Goal: Check status: Check status

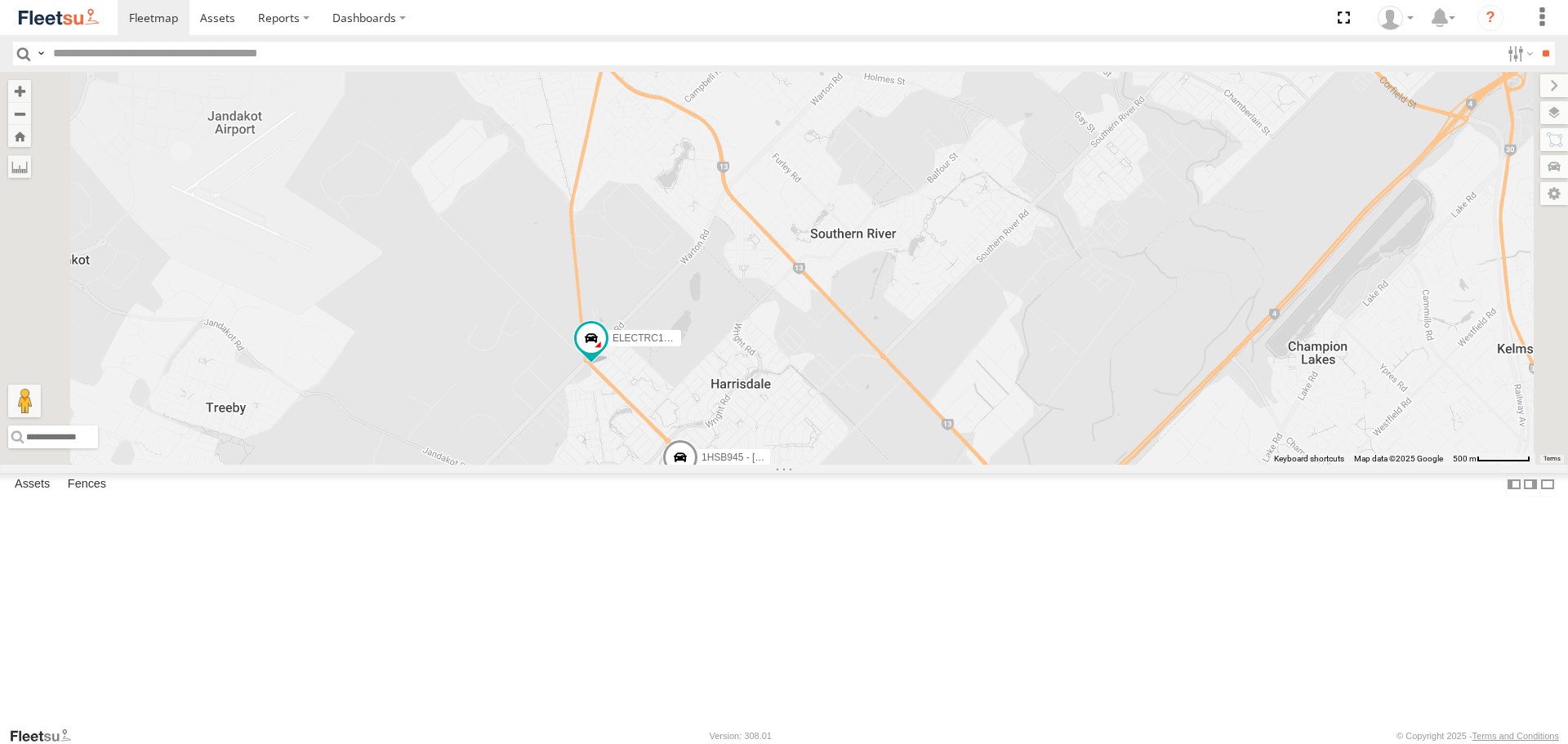
click at [0, 0] on span at bounding box center [0, 0] width 0 height 0
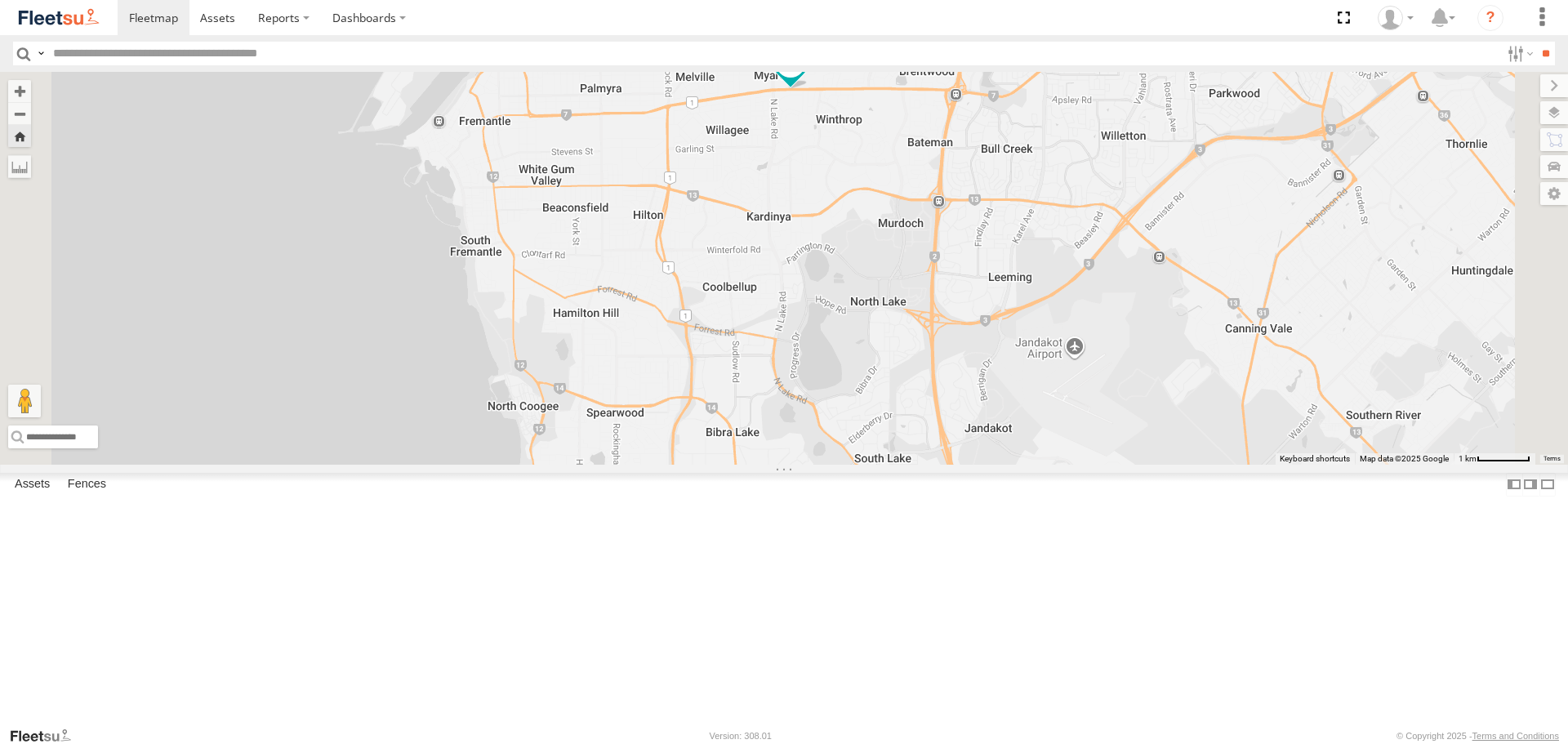
drag, startPoint x: 215, startPoint y: 282, endPoint x: 254, endPoint y: 279, distance: 39.1
click at [0, 0] on span at bounding box center [0, 0] width 0 height 0
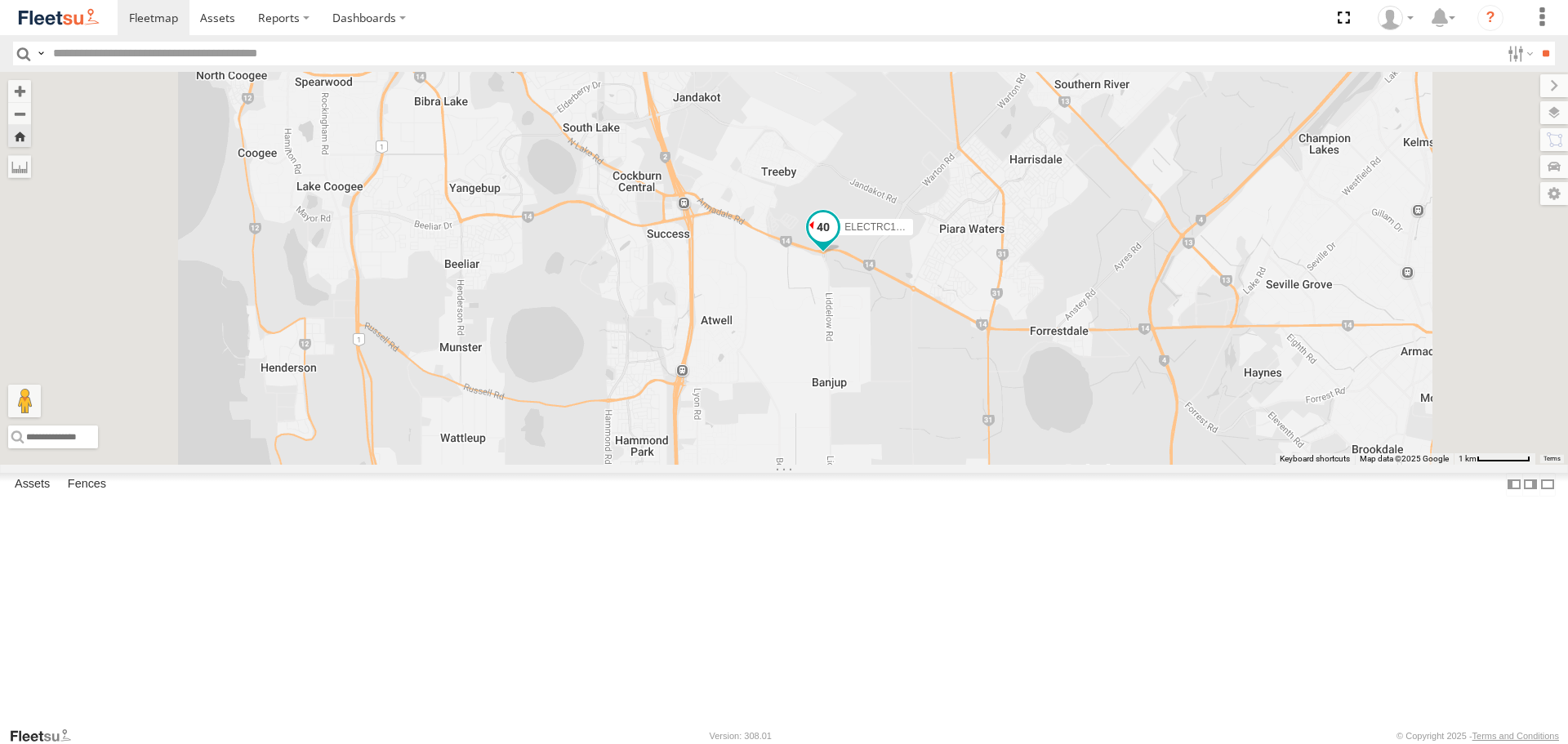
click at [838, 241] on span at bounding box center [823, 226] width 29 height 29
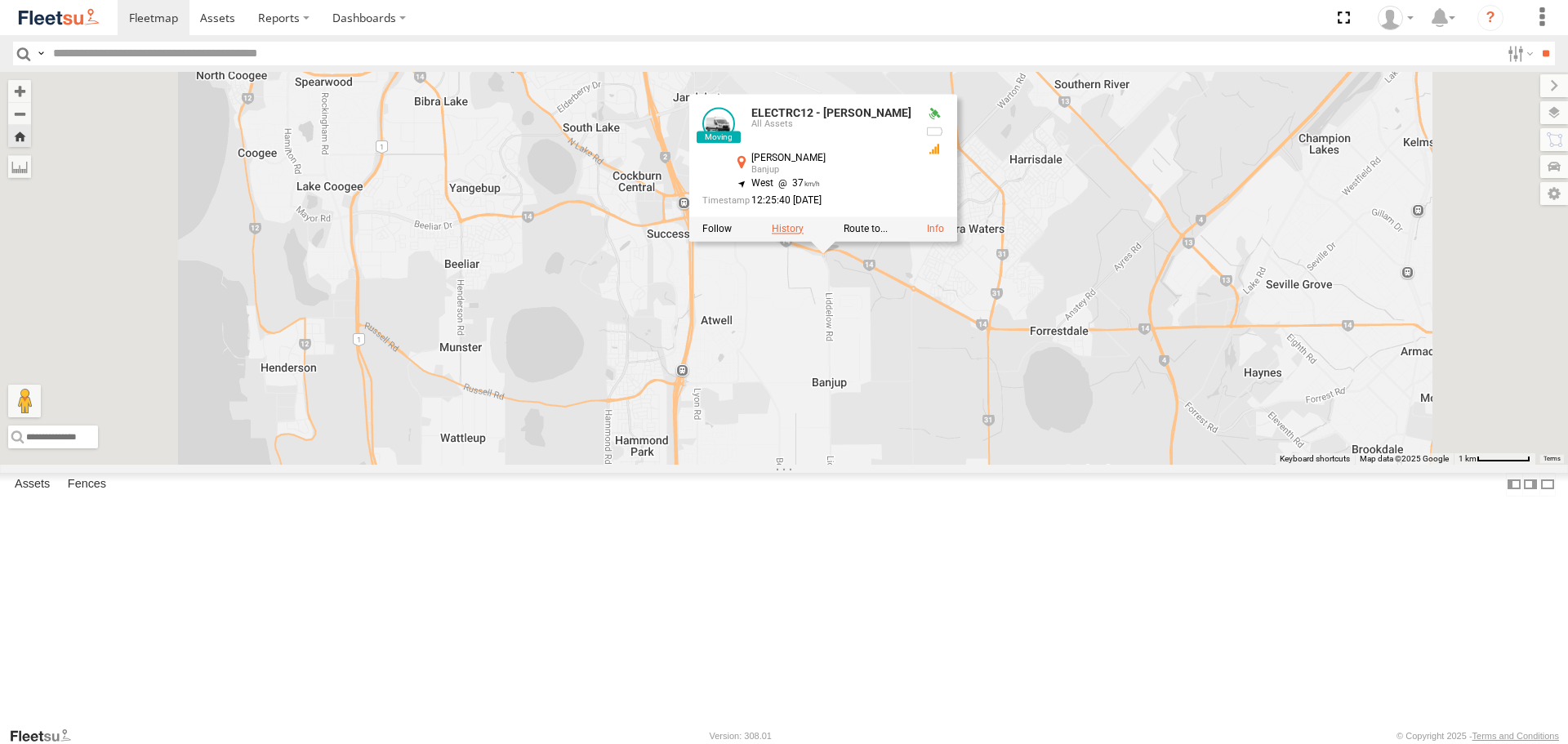
click at [803, 234] on label at bounding box center [788, 228] width 32 height 11
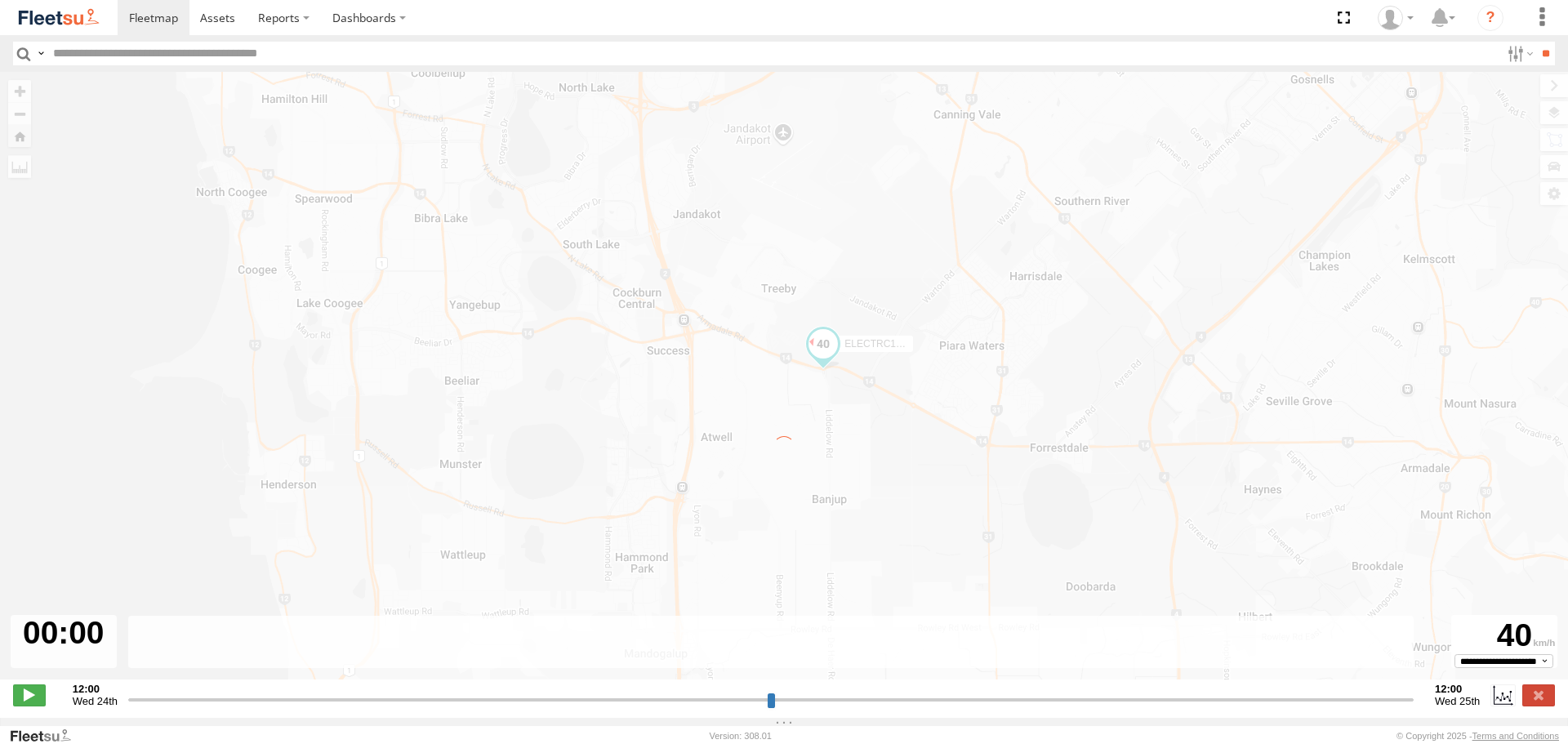
type input "**********"
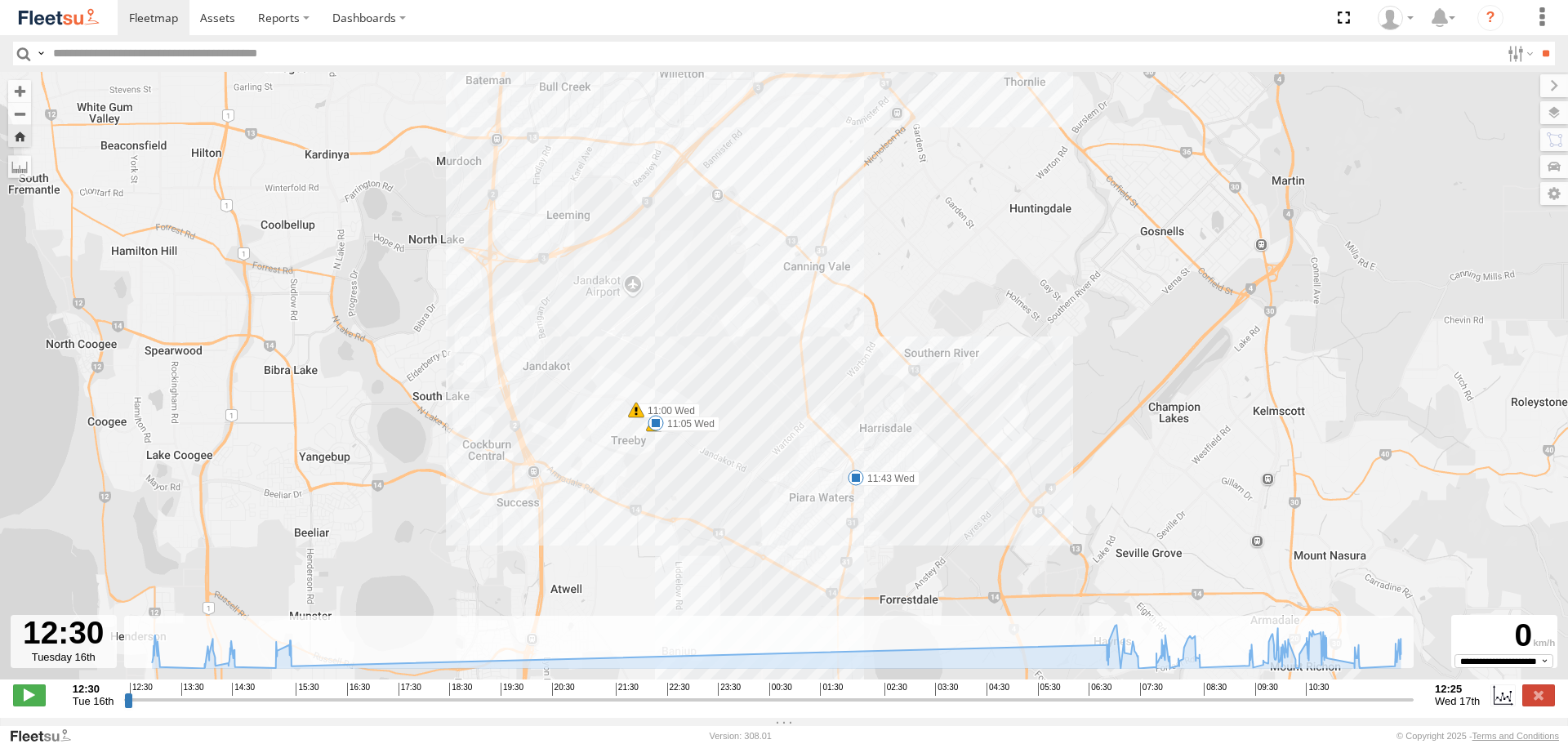
drag, startPoint x: 810, startPoint y: 569, endPoint x: 876, endPoint y: 490, distance: 102.9
click at [876, 490] on div "ELECTRC12 - [PERSON_NAME] 12:32 Tue 12:50 Tue 13:16 Tue 13:50 Tue 13:52 Tue 14:…" at bounding box center [784, 384] width 1568 height 625
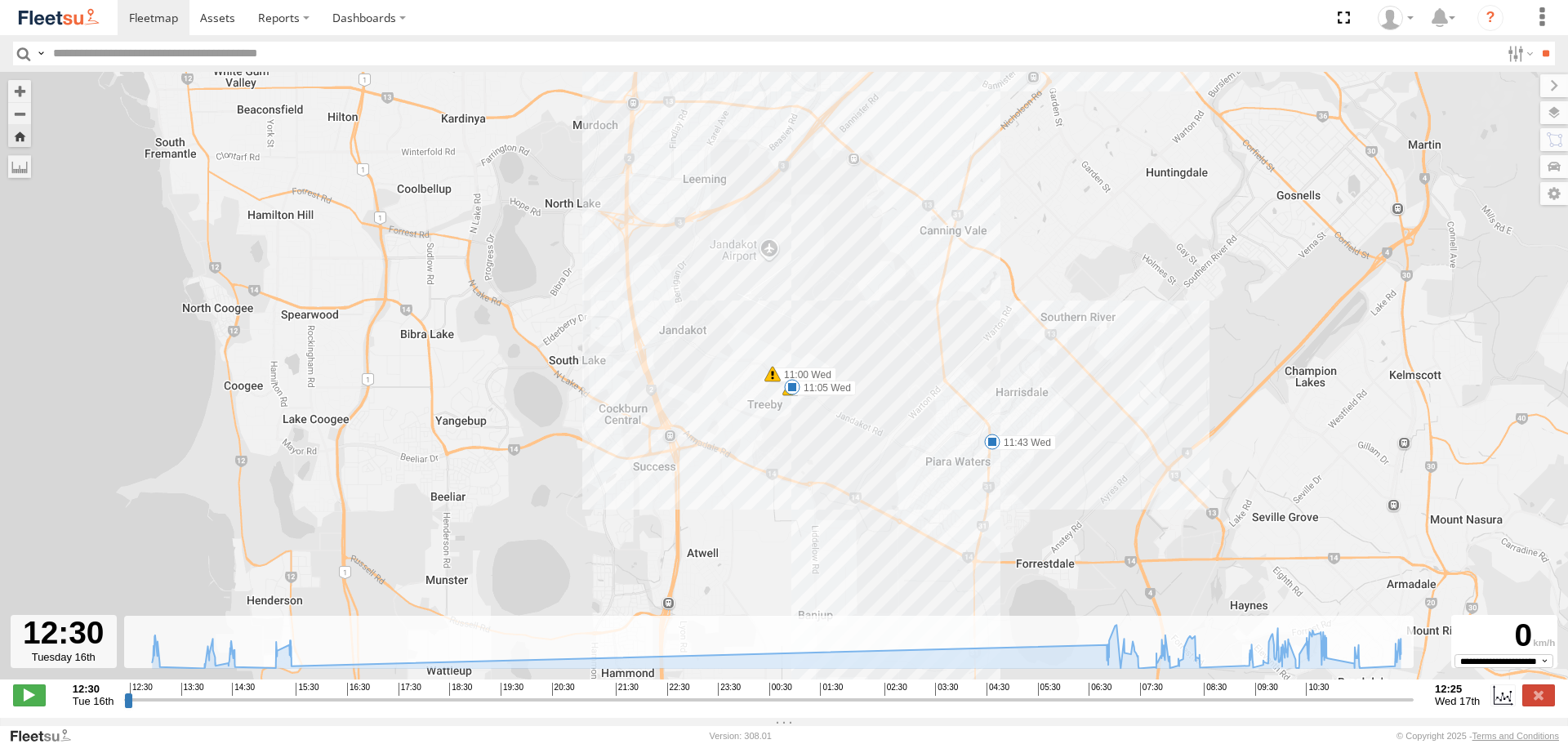
click at [55, 13] on img at bounding box center [59, 17] width 85 height 22
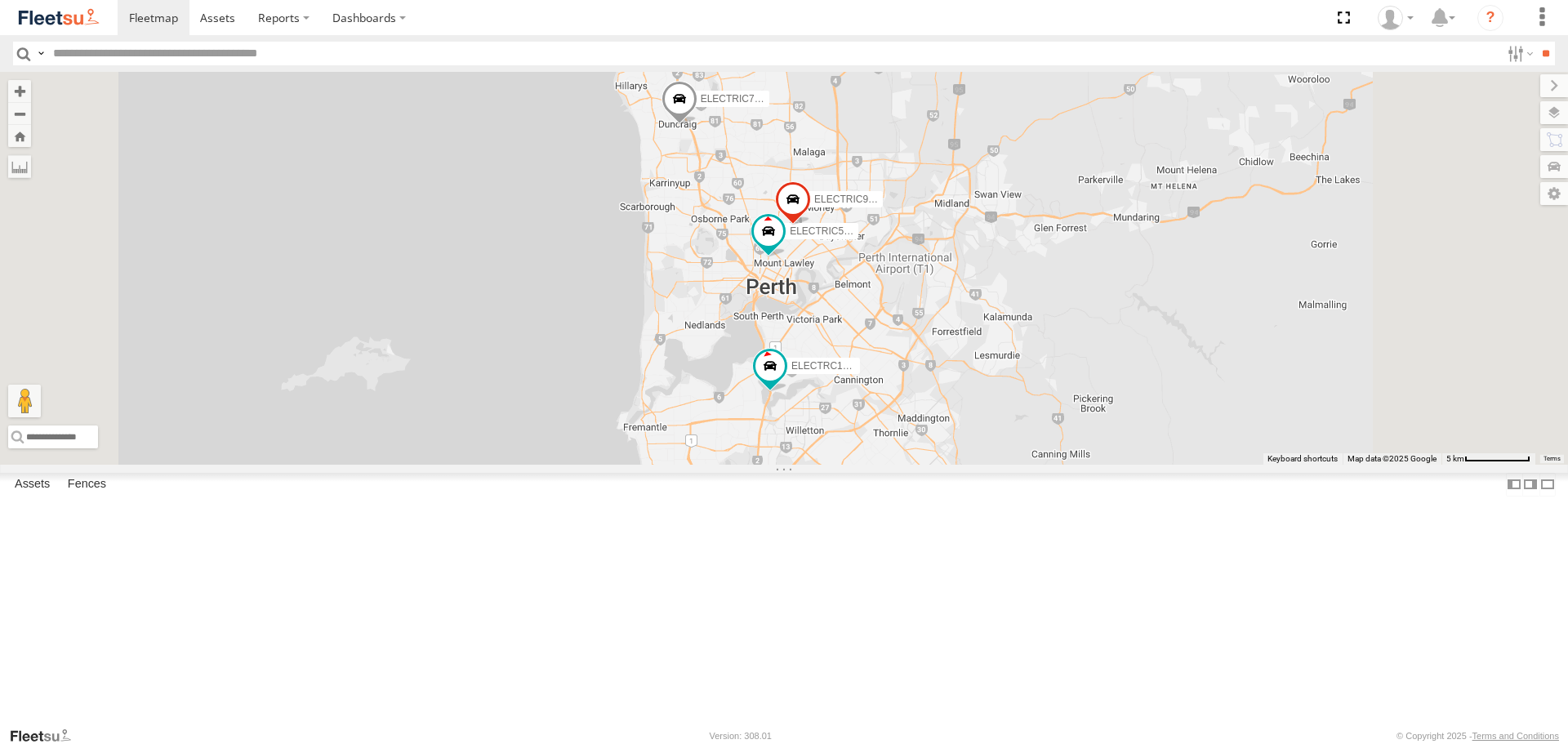
click at [0, 0] on span at bounding box center [0, 0] width 0 height 0
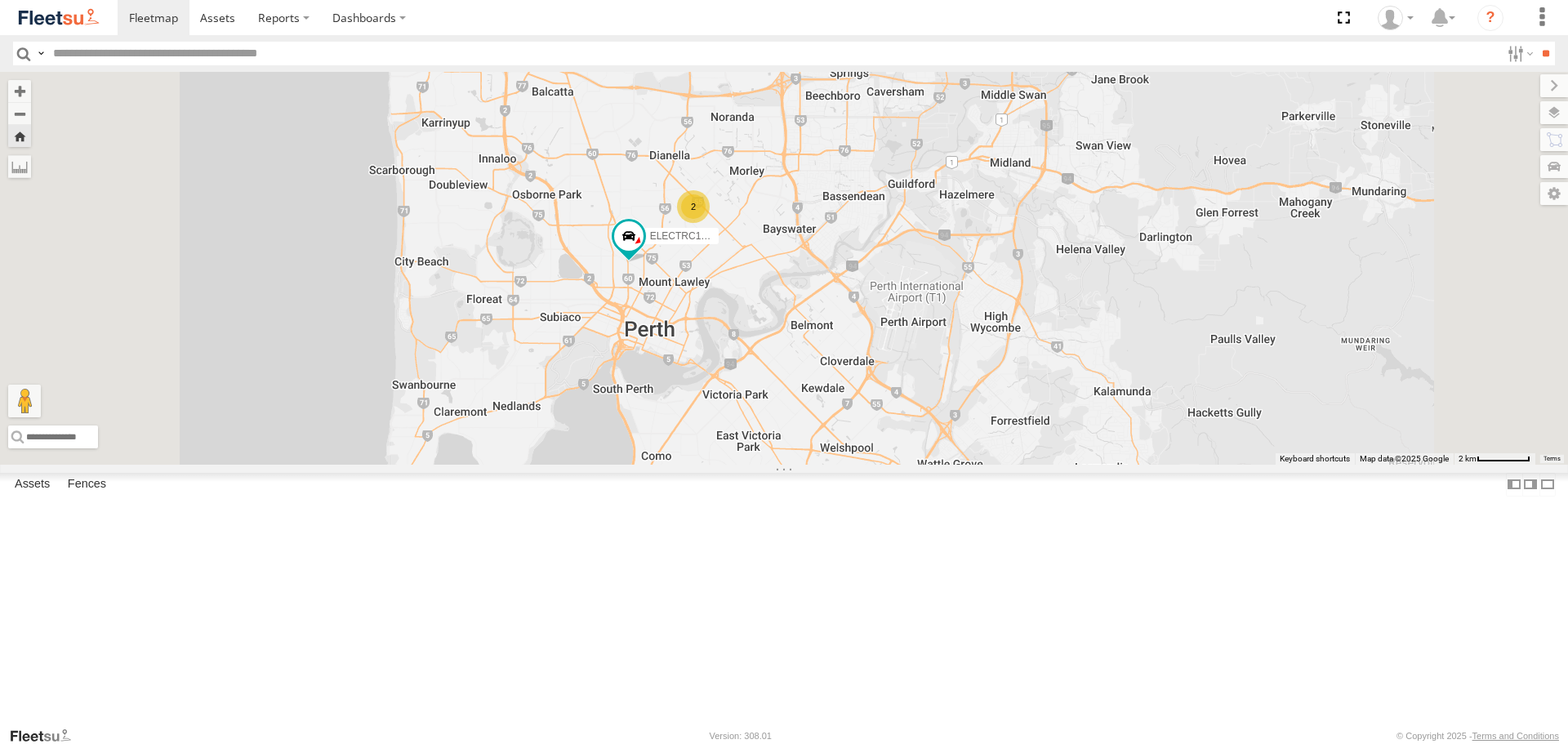
click at [0, 0] on div at bounding box center [0, 0] width 0 height 0
click at [0, 0] on span at bounding box center [0, 0] width 0 height 0
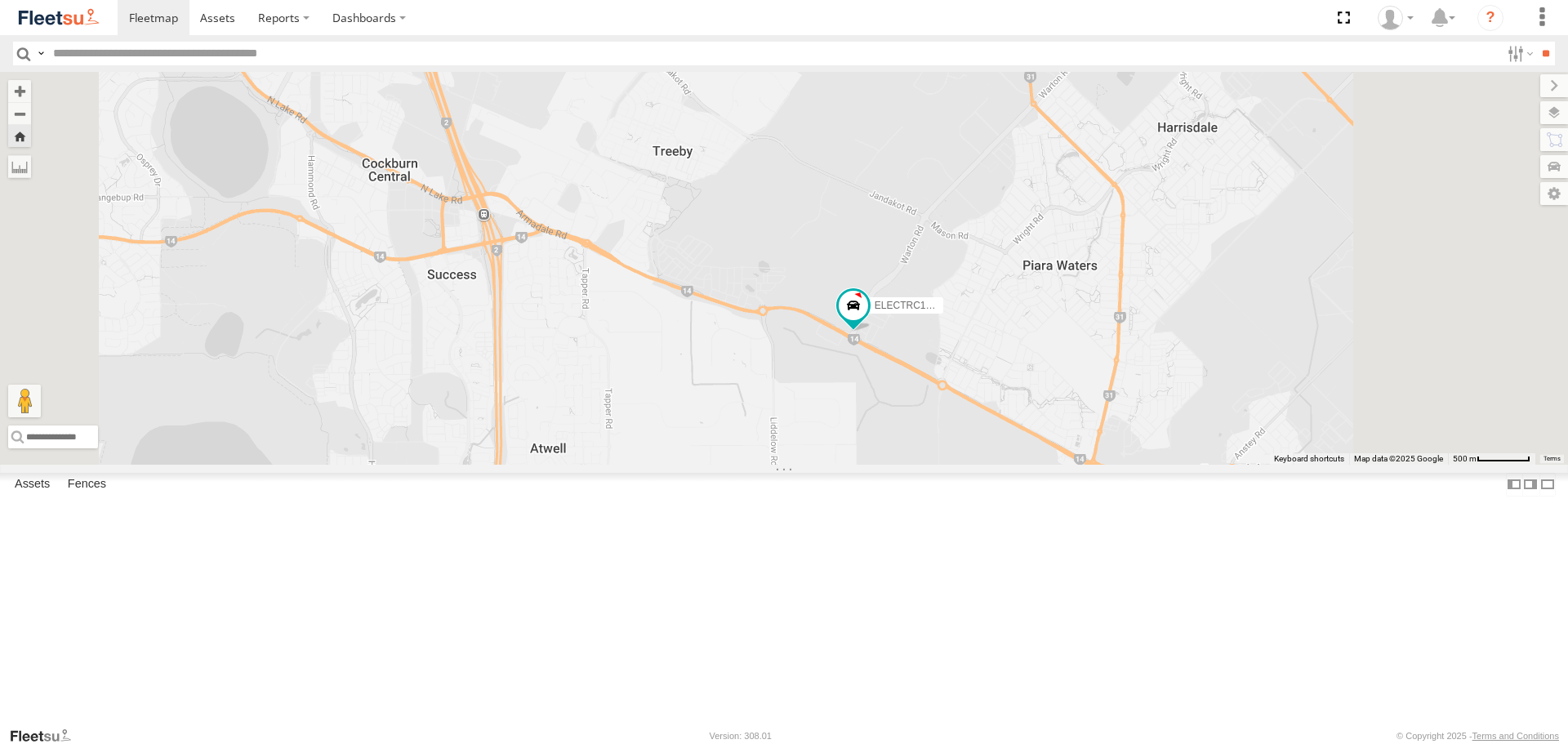
drag, startPoint x: 1125, startPoint y: 356, endPoint x: 1085, endPoint y: 433, distance: 86.8
click at [1085, 433] on div "ELECTRC12 - [PERSON_NAME]" at bounding box center [784, 268] width 1568 height 392
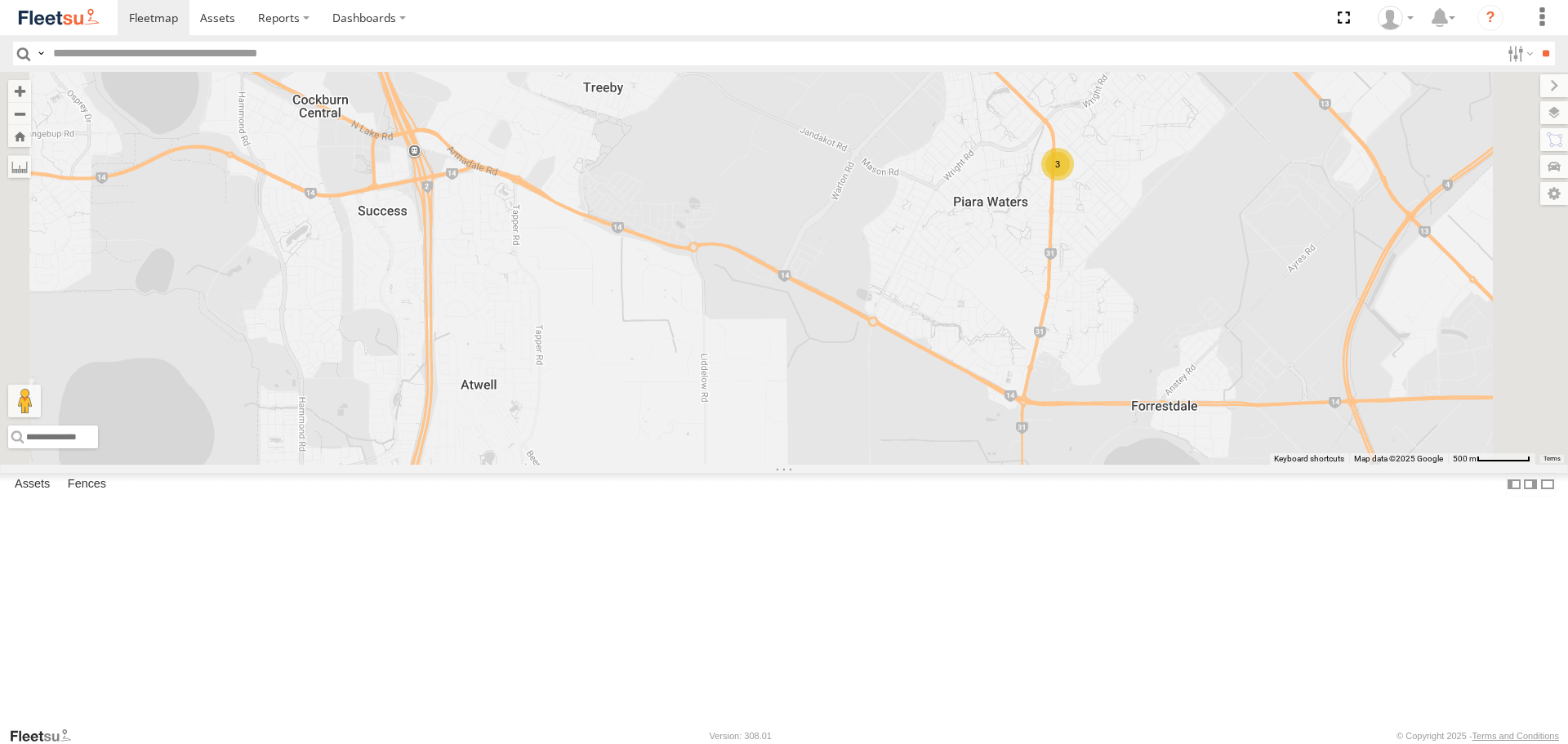
click at [0, 0] on span at bounding box center [0, 0] width 0 height 0
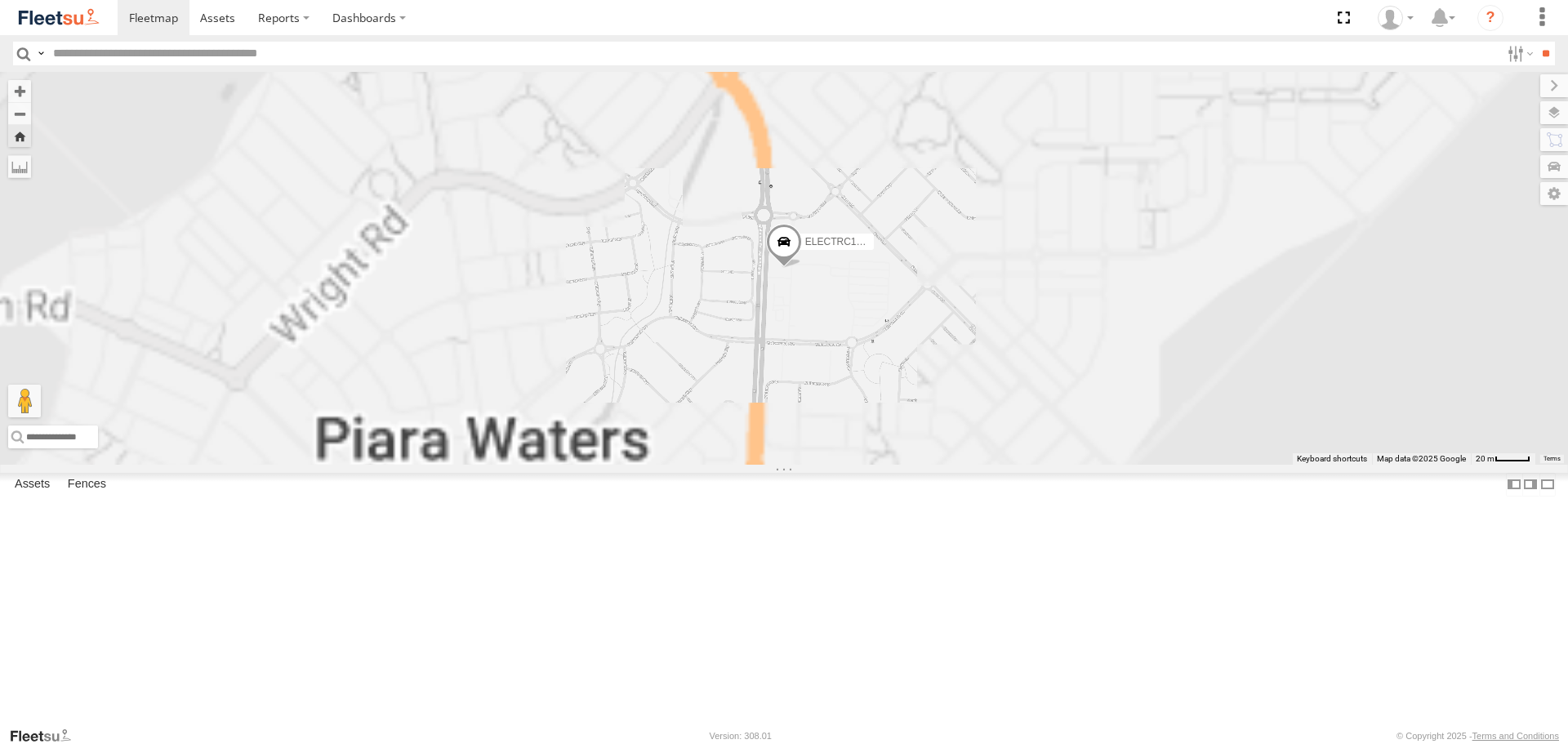
click at [802, 268] on span at bounding box center [784, 246] width 36 height 44
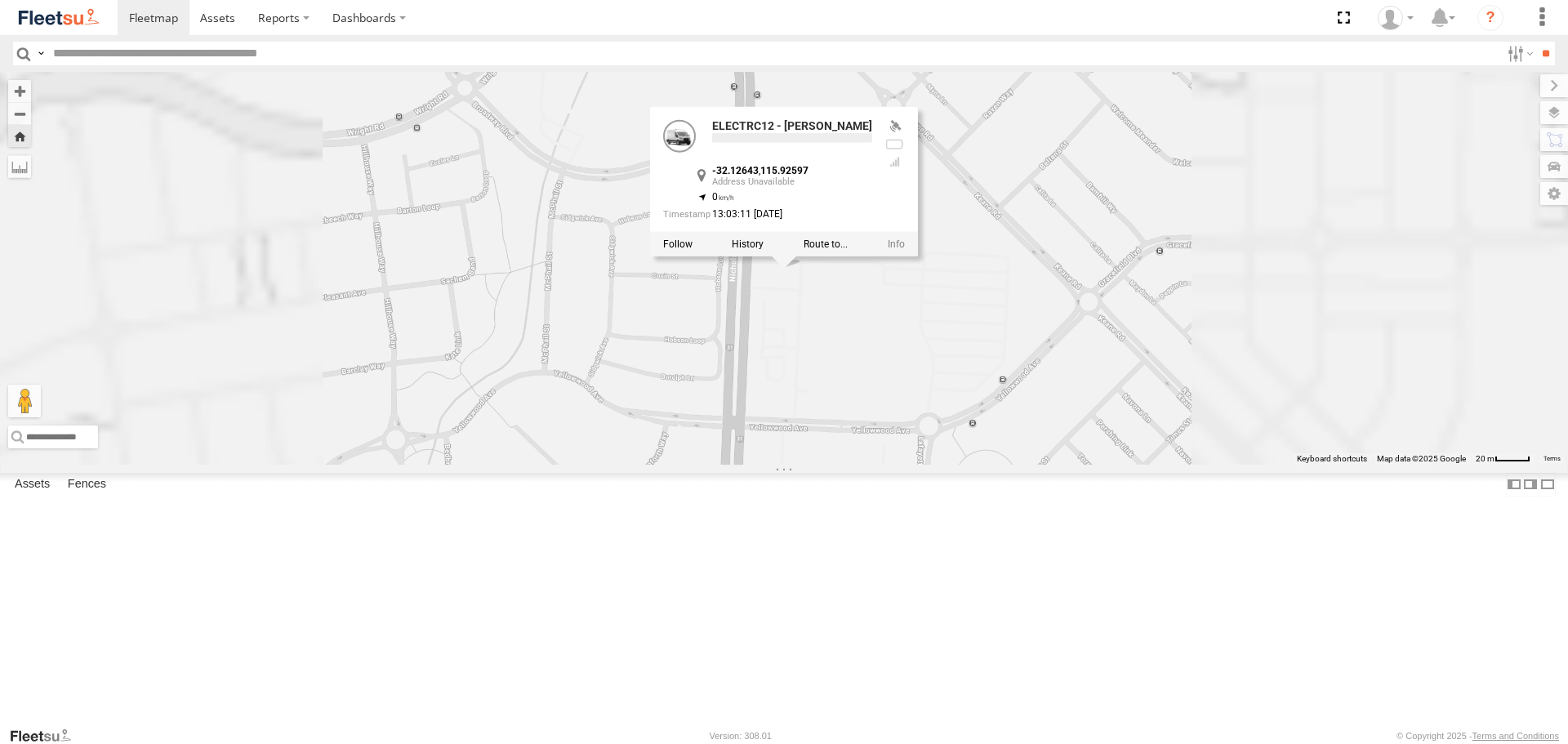
click at [1014, 433] on div "ELECTRC12 - Harry ELECTRC12 - Harry -32.12643 , 115.92597 0 13:03:11 17/09/2025" at bounding box center [784, 268] width 1568 height 392
